Goal: Transaction & Acquisition: Purchase product/service

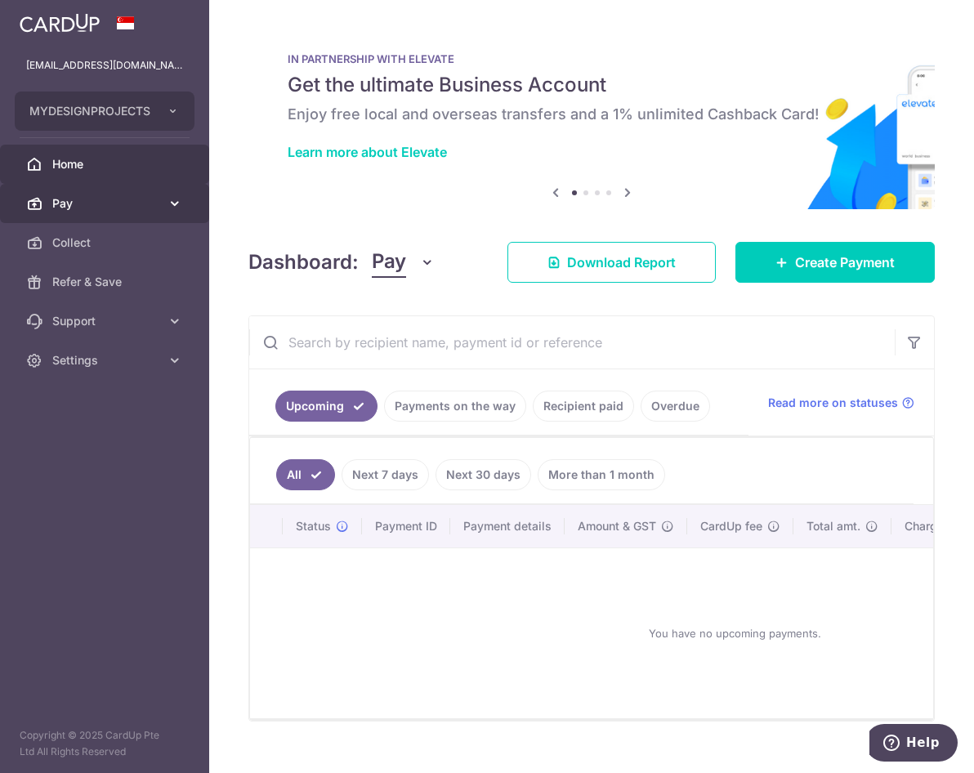
click at [121, 208] on span "Pay" at bounding box center [106, 203] width 108 height 16
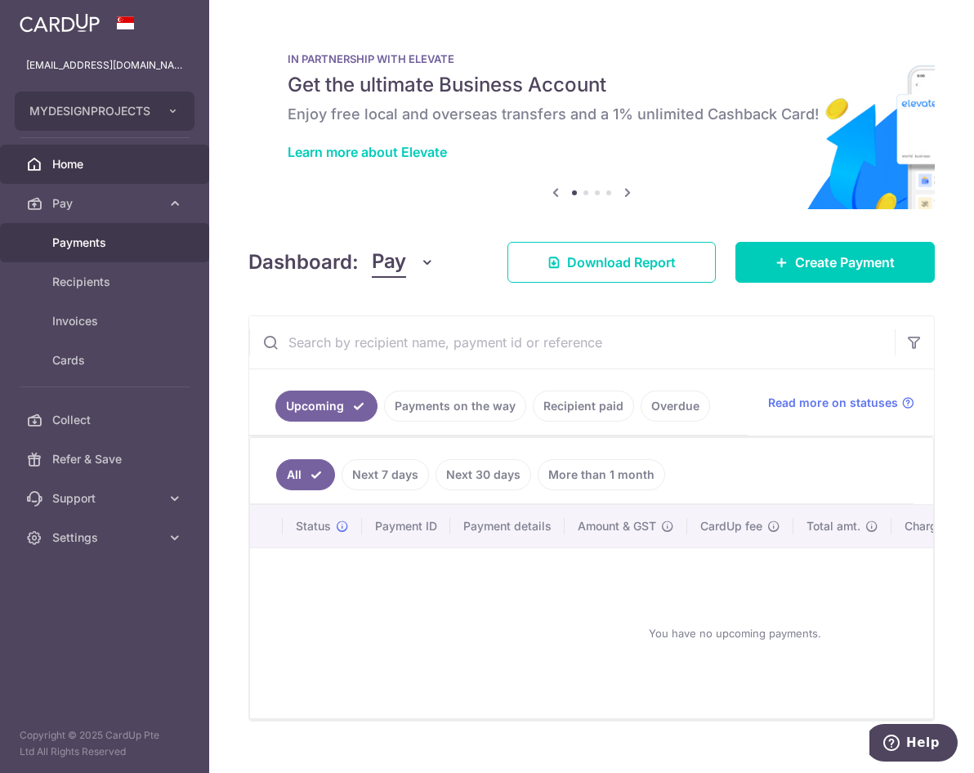
click at [108, 244] on span "Payments" at bounding box center [106, 243] width 108 height 16
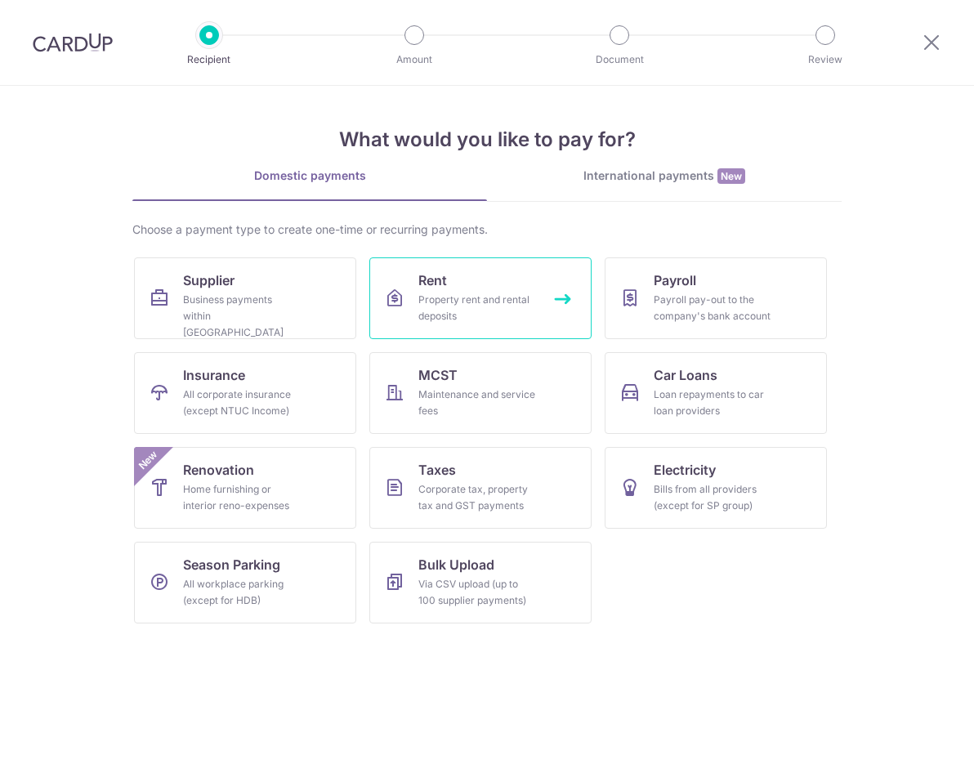
click at [488, 292] on link "Rent Property rent and rental deposits" at bounding box center [481, 299] width 222 height 82
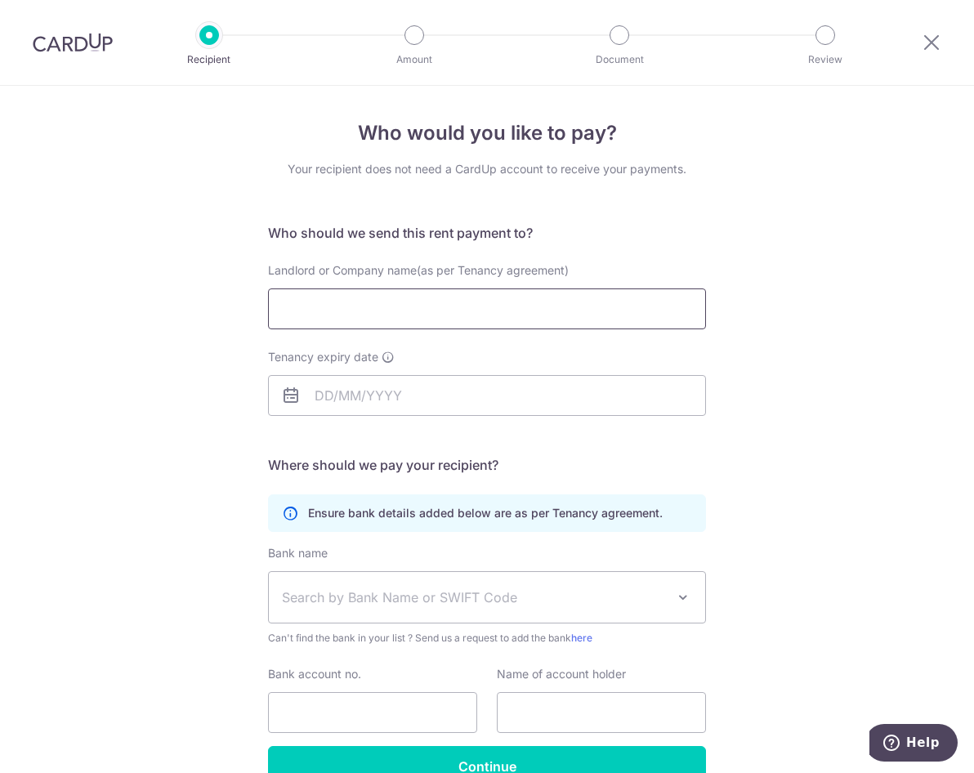
click at [477, 298] on input "Landlord or Company name(as per Tenancy agreement)" at bounding box center [487, 309] width 438 height 41
click at [80, 45] on img at bounding box center [73, 43] width 80 height 20
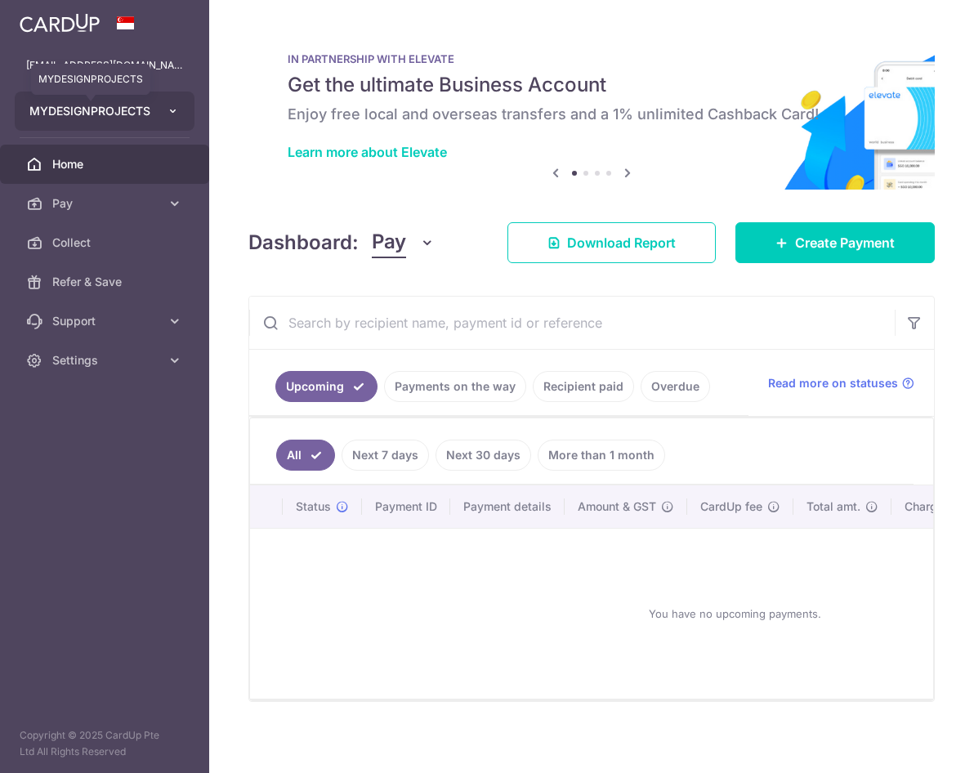
click at [141, 105] on span "MYDESIGNPROJECTS" at bounding box center [89, 111] width 121 height 16
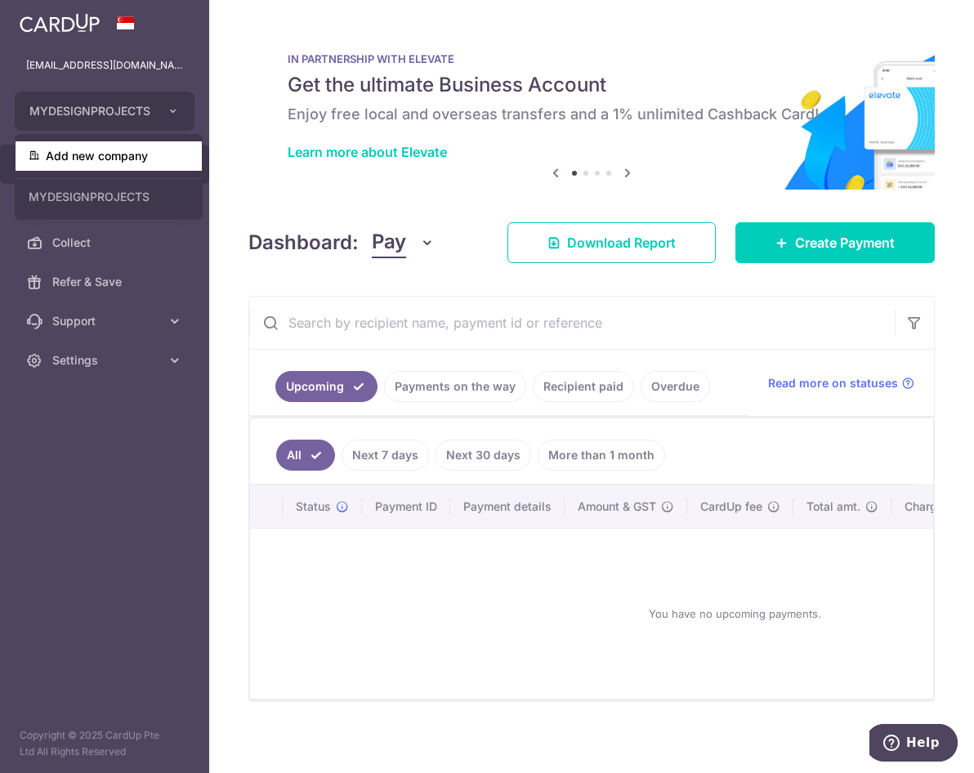
click at [128, 153] on link "Add new company" at bounding box center [109, 155] width 186 height 29
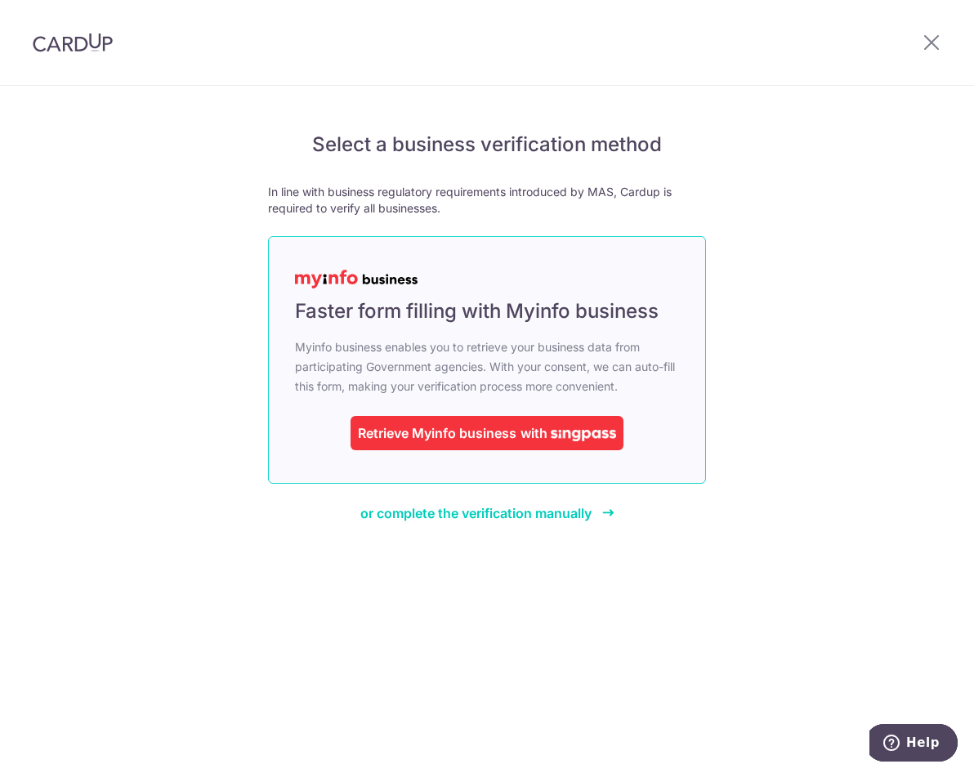
click at [483, 438] on div "Retrieve Myinfo business" at bounding box center [437, 433] width 159 height 20
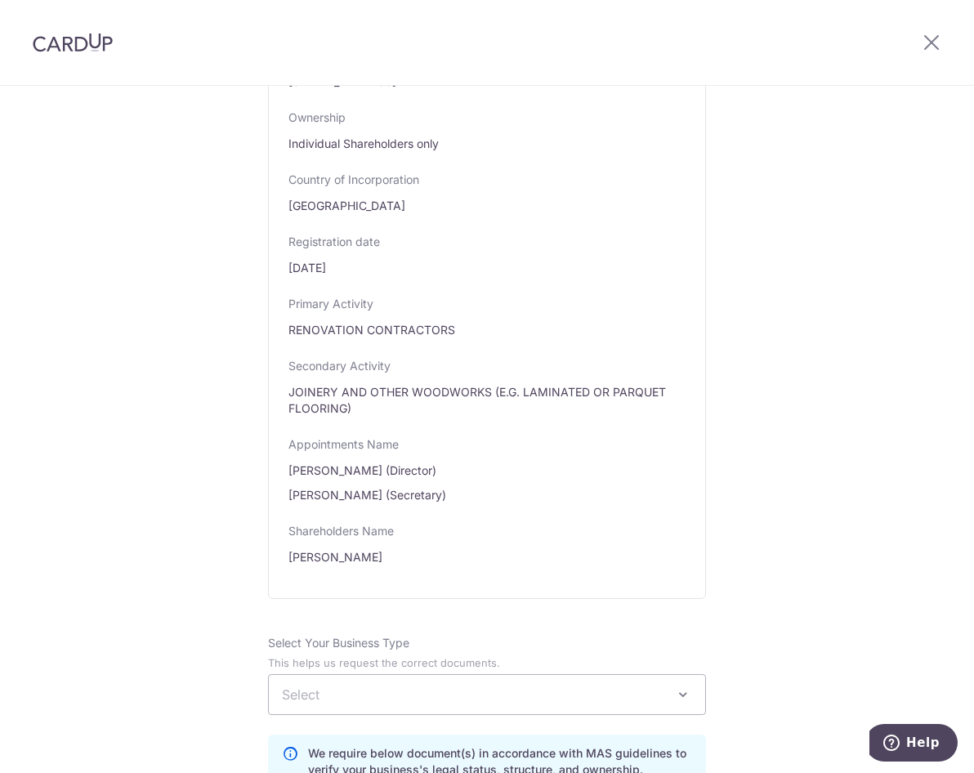
scroll to position [981, 0]
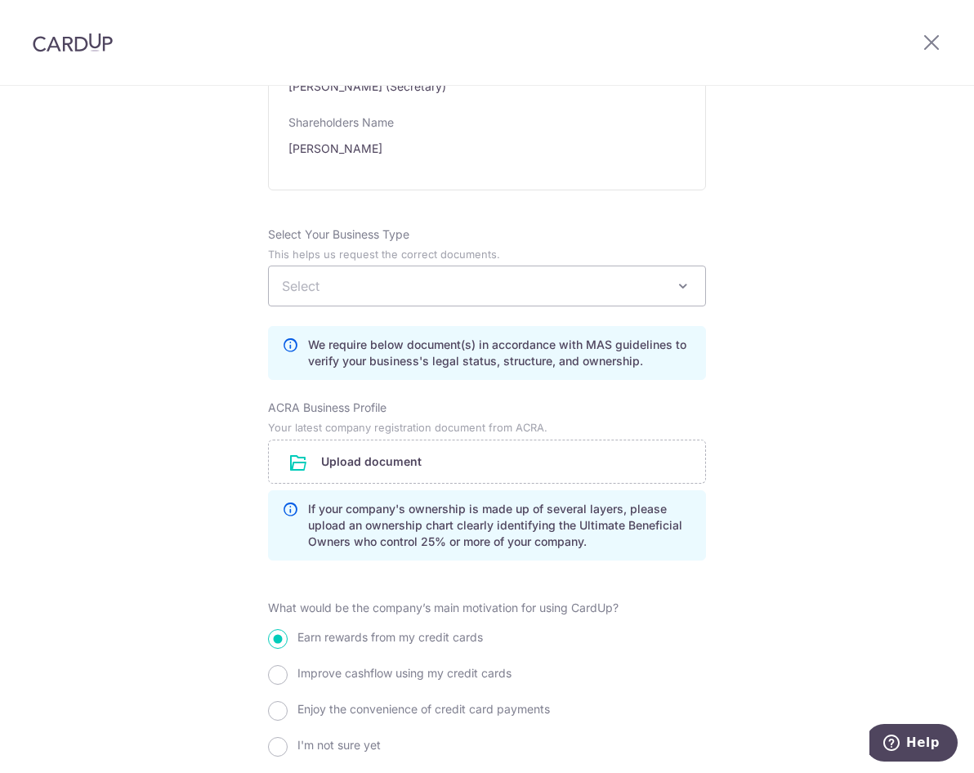
click at [432, 281] on span "Select" at bounding box center [487, 286] width 437 height 39
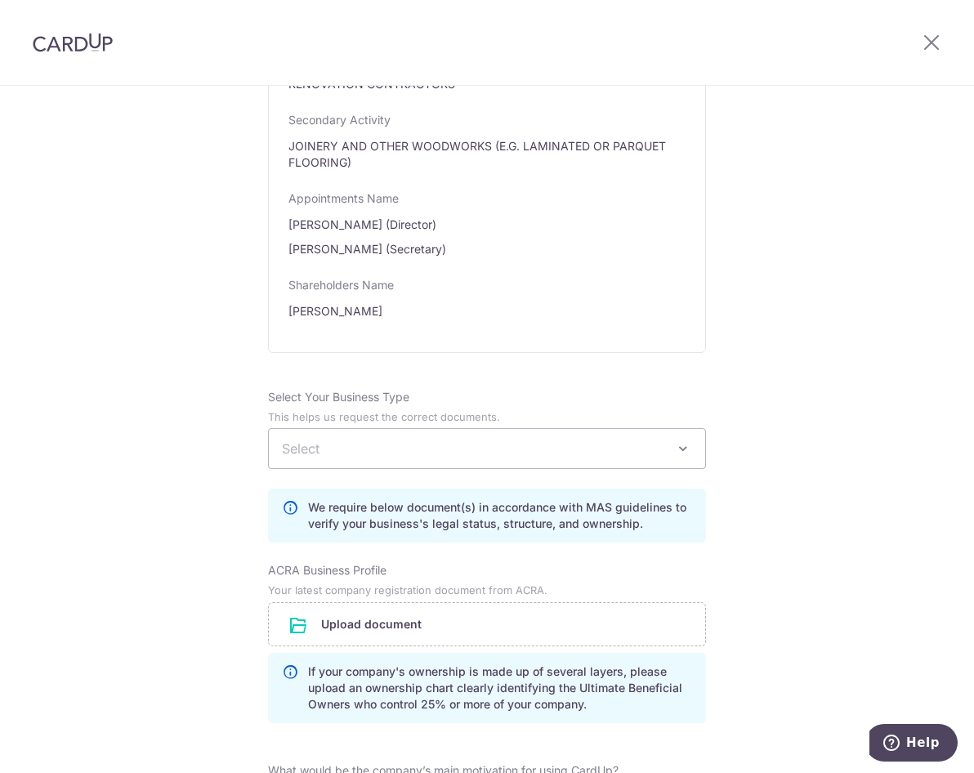
scroll to position [818, 0]
click at [474, 459] on span "Select" at bounding box center [487, 449] width 437 height 39
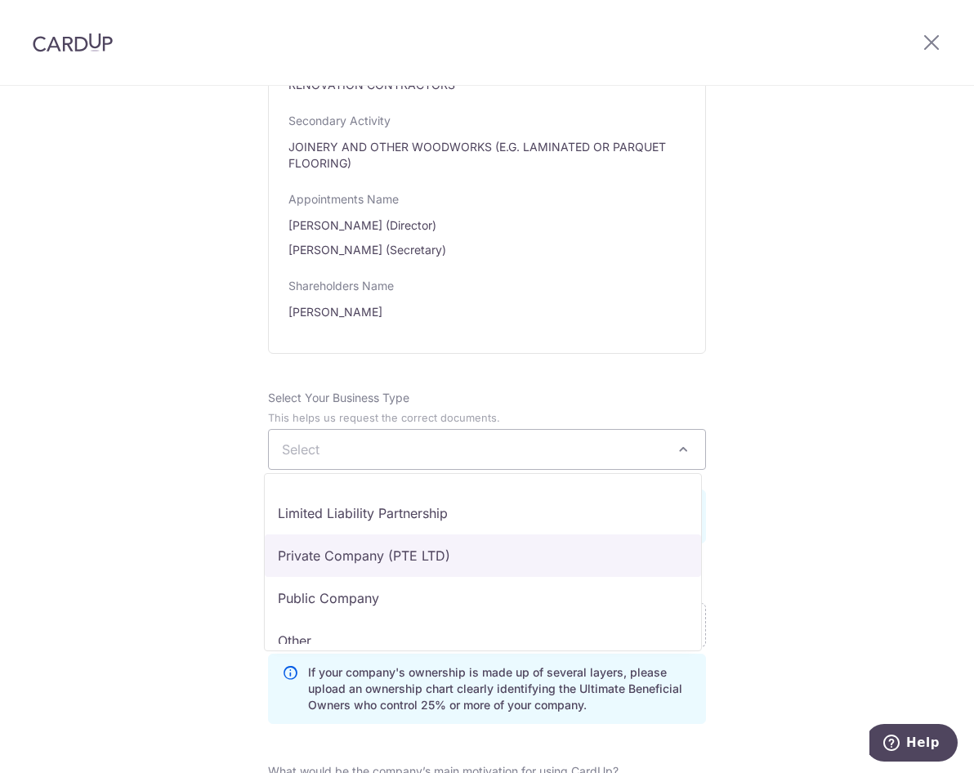
scroll to position [134, 0]
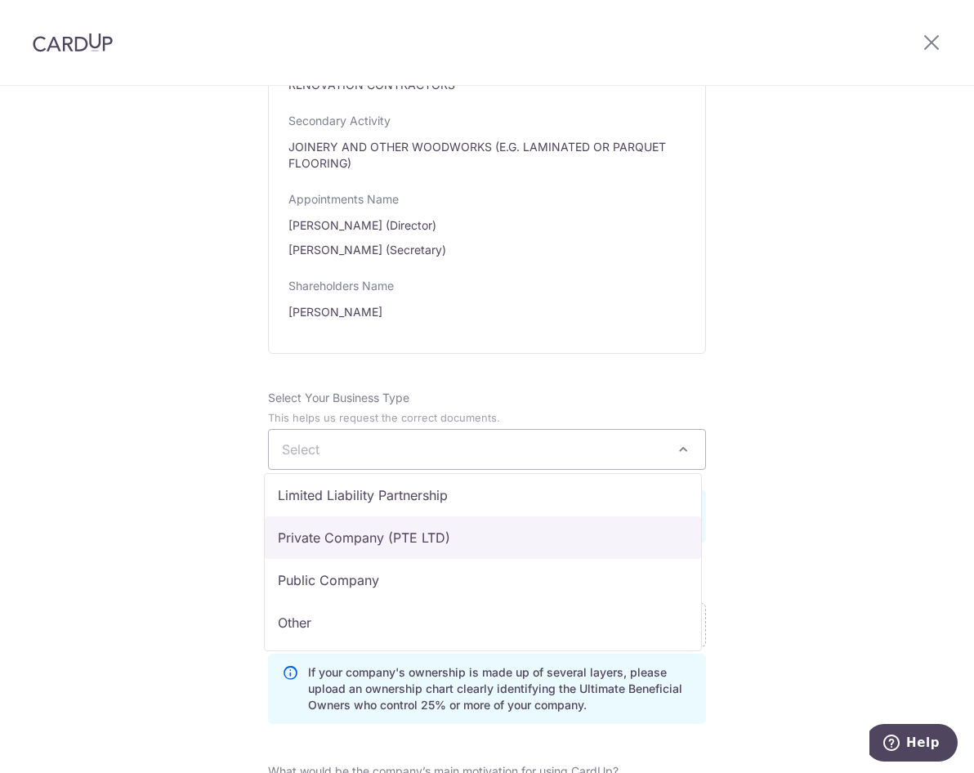
select select "Private Company (PTE LTD)"
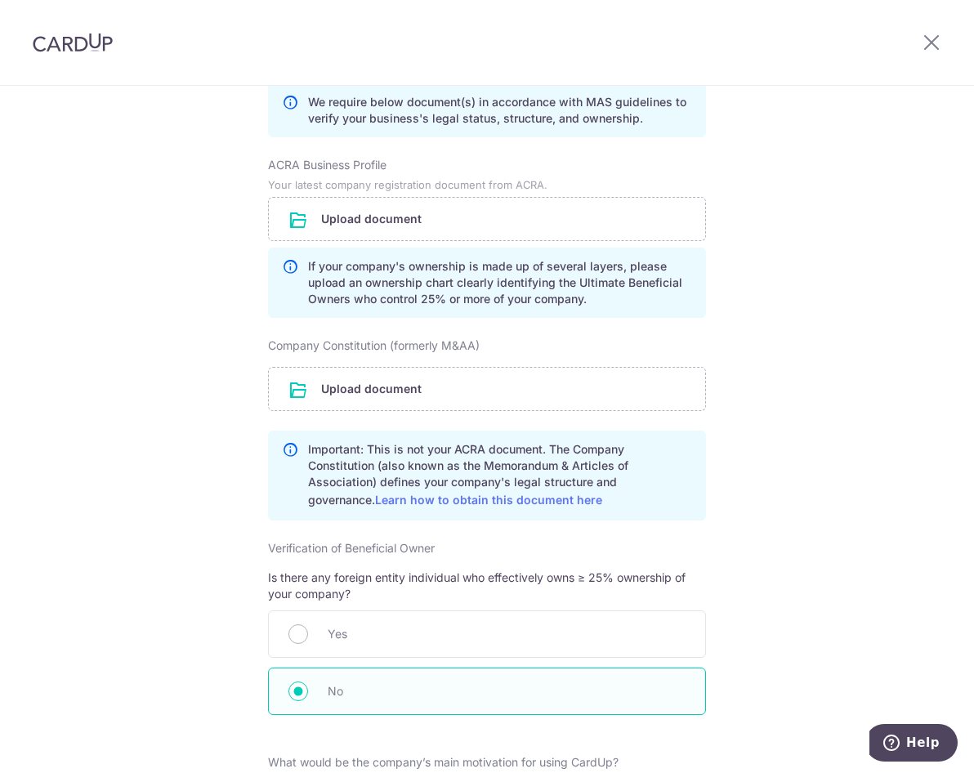
scroll to position [1218, 0]
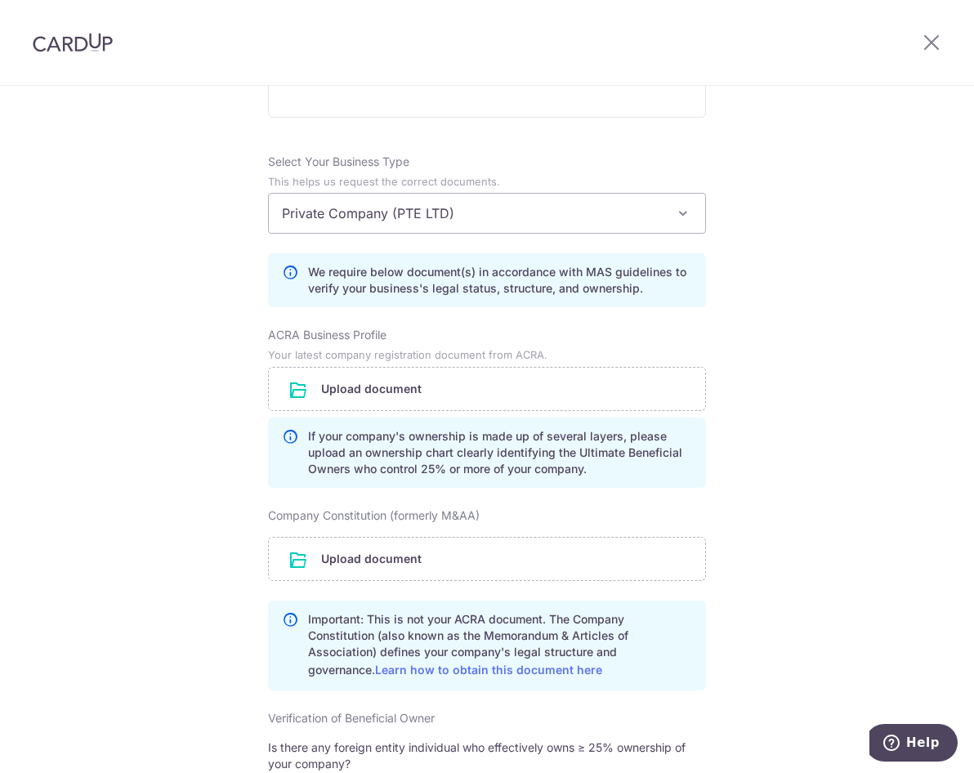
scroll to position [1055, 0]
click at [447, 48] on header at bounding box center [487, 43] width 974 height 86
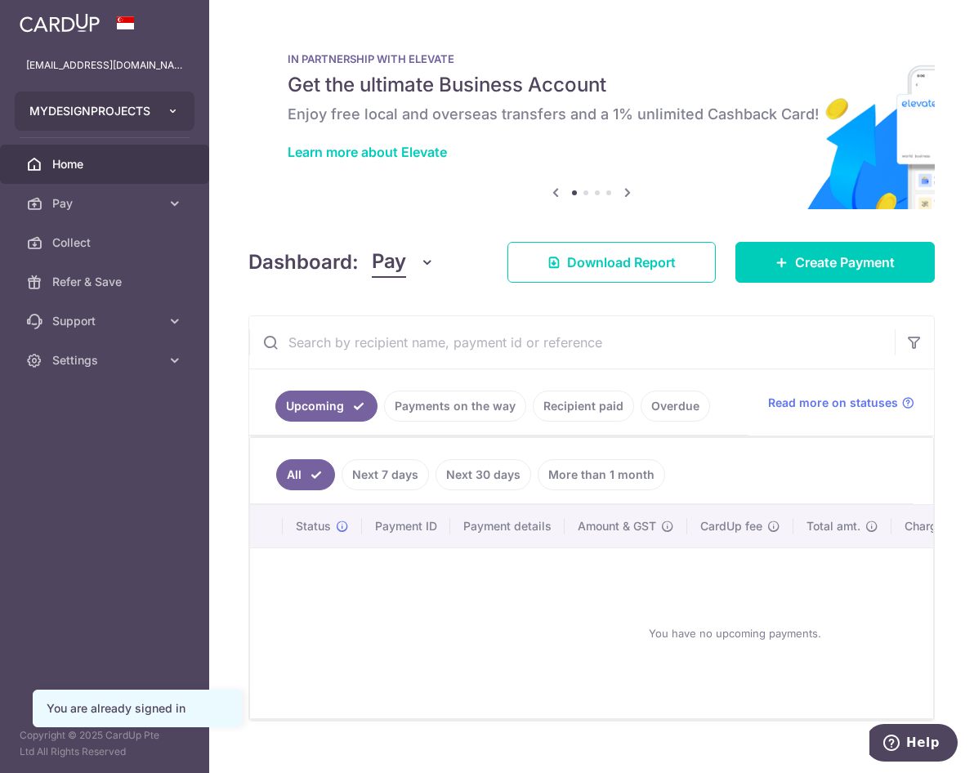
click at [120, 121] on button "MYDESIGNPROJECTS" at bounding box center [105, 111] width 180 height 39
click at [842, 269] on span "Create Payment" at bounding box center [845, 263] width 100 height 20
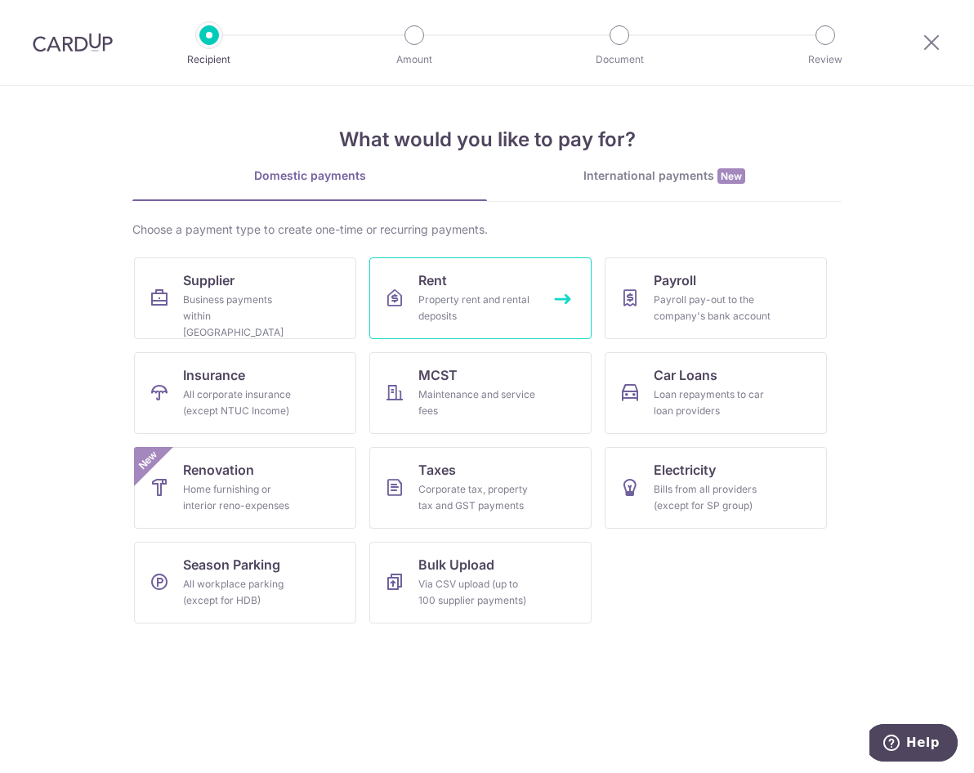
click at [450, 295] on div "Property rent and rental deposits" at bounding box center [478, 308] width 118 height 33
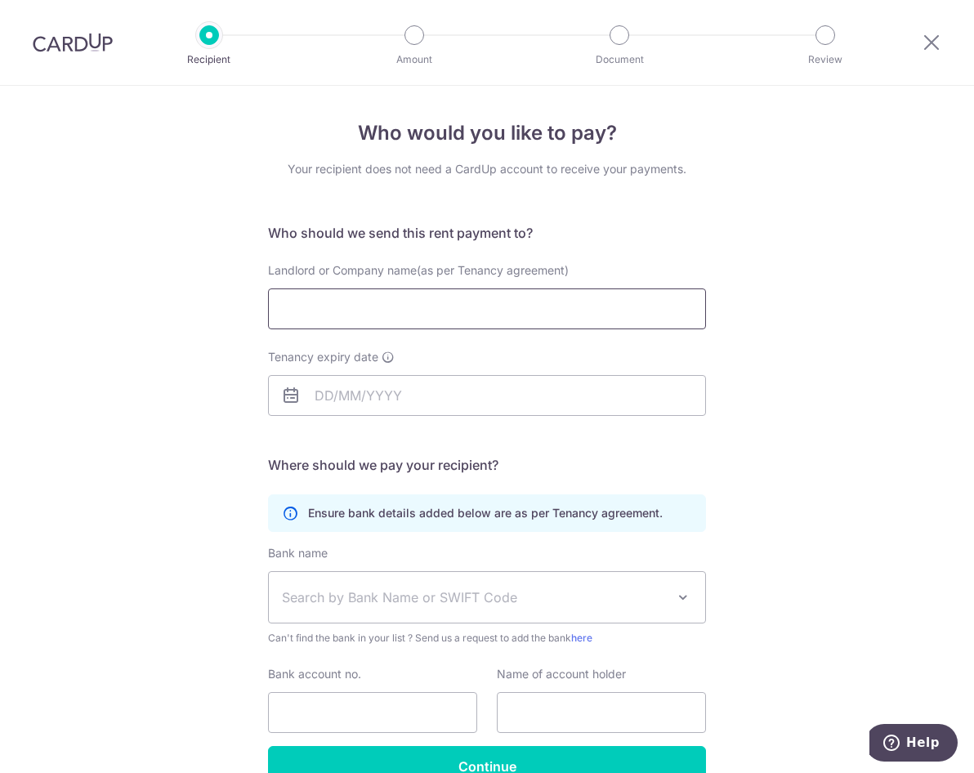
click at [464, 302] on input "Landlord or Company name(as per Tenancy agreement)" at bounding box center [487, 309] width 438 height 41
click at [429, 318] on input "Landlord or Company name(as per Tenancy agreement)" at bounding box center [487, 309] width 438 height 41
type input "s"
type input "SMM INVESTMENT PTE LTD"
